Goal: Task Accomplishment & Management: Use online tool/utility

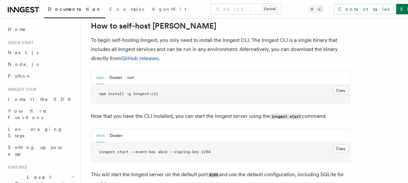
scroll to position [660, 0]
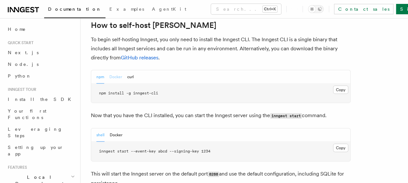
click at [113, 70] on button "Docker" at bounding box center [115, 76] width 13 height 13
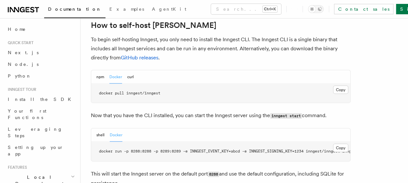
click at [348, 84] on pre "docker pull inngest/inngest" at bounding box center [220, 93] width 259 height 19
click at [338, 86] on button "Copy Copied" at bounding box center [340, 90] width 15 height 8
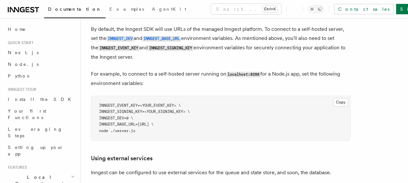
scroll to position [1426, 0]
click at [268, 110] on pre "INNGEST_EVENT_KEY=<YOUR_EVENT_KEY> \ INNGEST_SIGNING_KEY=<YOUR_SIGNING_KEY> \ I…" at bounding box center [220, 119] width 259 height 45
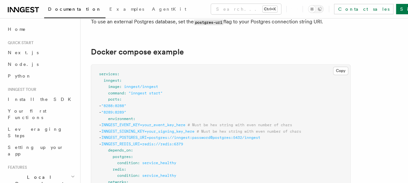
scroll to position [1725, 0]
click at [339, 67] on button "Copy Copied" at bounding box center [340, 71] width 15 height 8
click at [340, 67] on button "Copy Copied" at bounding box center [340, 71] width 15 height 8
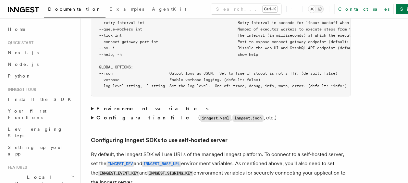
scroll to position [1302, 0]
click at [93, 104] on summary "Environment variables" at bounding box center [221, 108] width 260 height 9
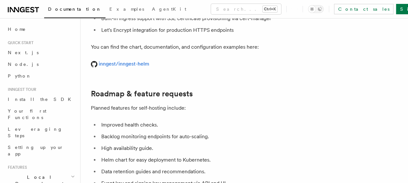
scroll to position [2373, 0]
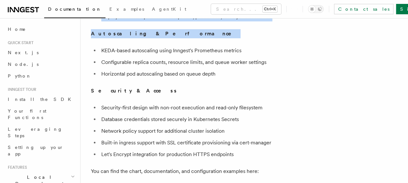
drag, startPoint x: 94, startPoint y: 63, endPoint x: 306, endPoint y: 25, distance: 215.7
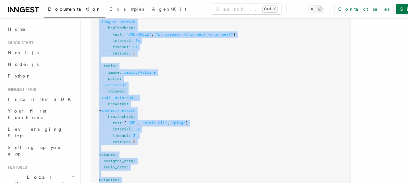
scroll to position [2052, 0]
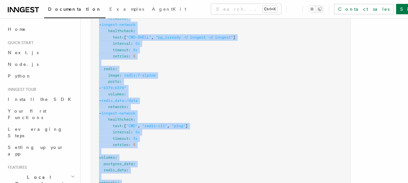
copy article "Docker compose example Copy Copied services : inngest : image : inngest/inngest…"
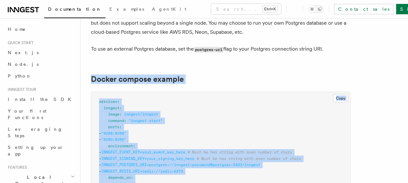
scroll to position [1740, 0]
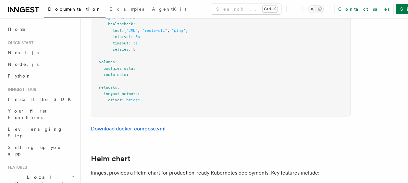
scroll to position [2148, 0]
click at [127, 125] on link "Download docker-compose.yml" at bounding box center [128, 128] width 75 height 6
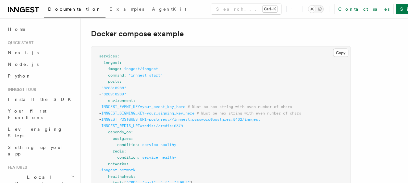
scroll to position [1786, 0]
